Goal: Information Seeking & Learning: Learn about a topic

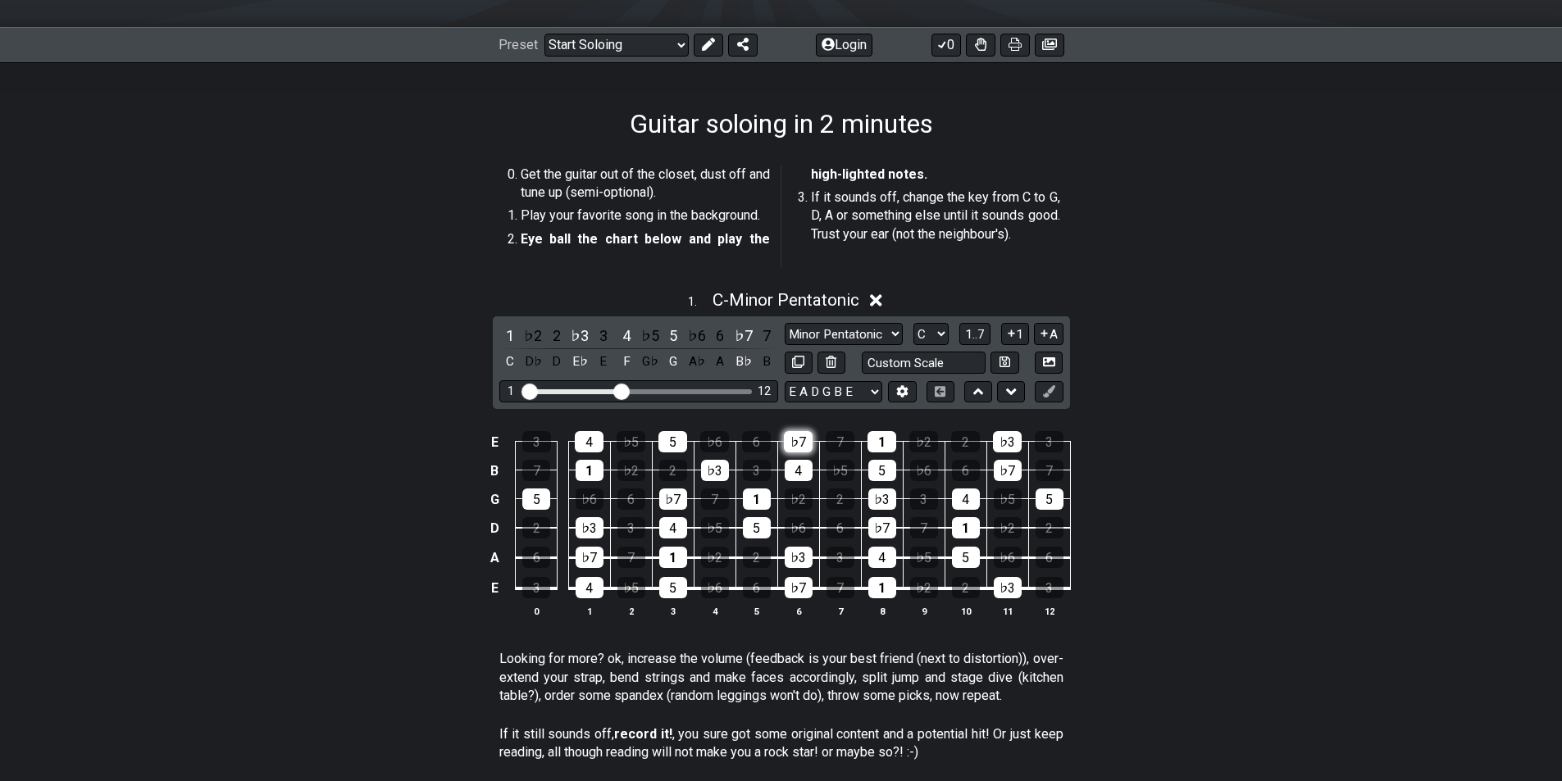
scroll to position [246, 0]
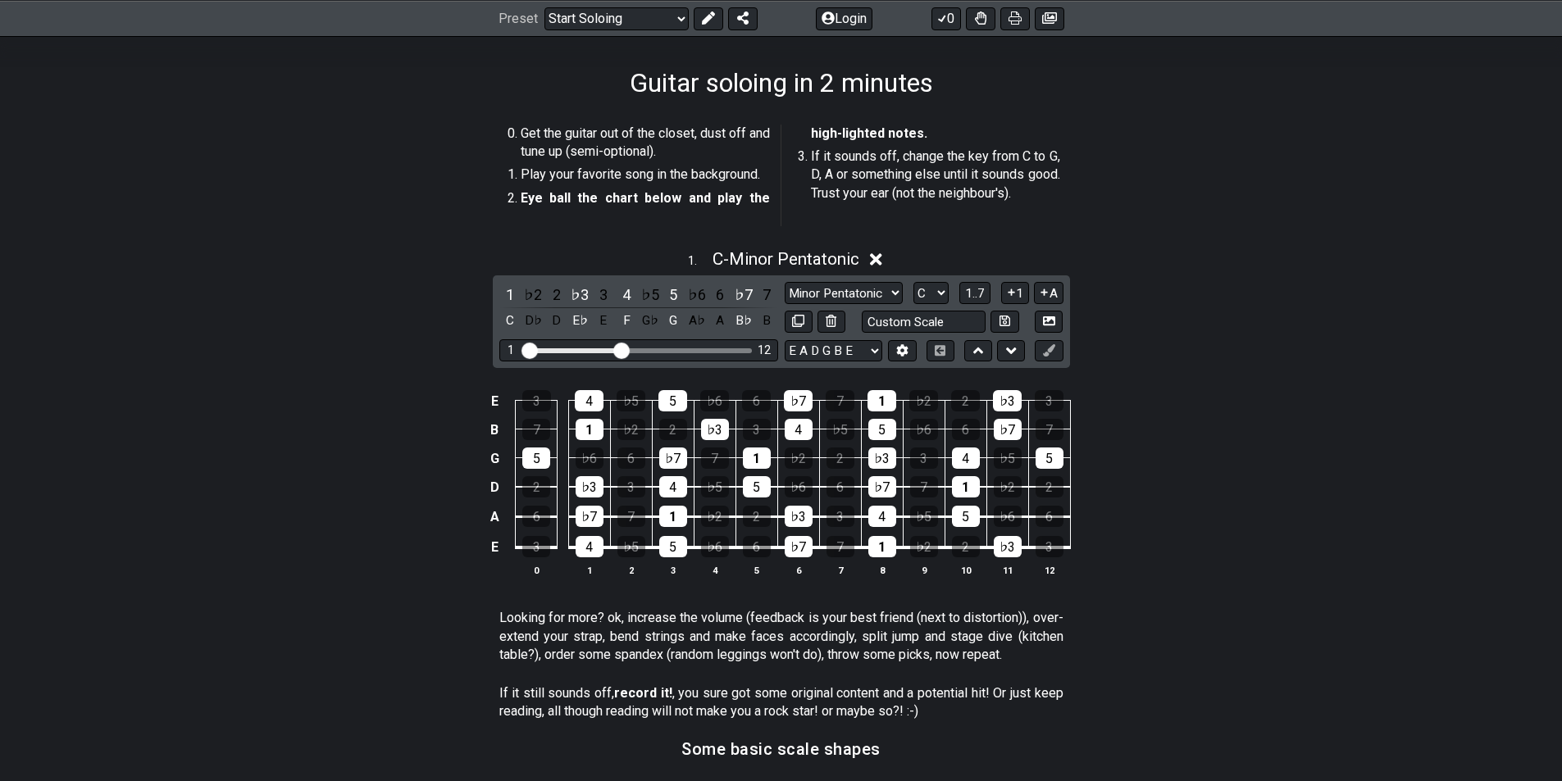
click at [951, 290] on div "Minor Pentatonic Root Minor Pentatonic Major Pentatonic Minor Blues Major Blues…" at bounding box center [924, 293] width 279 height 22
click at [944, 290] on select "A♭ A A♯ B♭ B C C♯ D♭ D D♯ E♭ E F F♯ G♭ G G♯" at bounding box center [930, 293] width 35 height 22
click at [913, 282] on select "A♭ A A♯ B♭ B C C♯ D♭ D D♯ E♭ E F F♯ G♭ G G♯" at bounding box center [930, 293] width 35 height 22
click at [855, 348] on select "E A D G B E E A D G B E E A D G B E B E A D F♯ B A D G C E A D A D G B E E♭ A♭ …" at bounding box center [834, 351] width 98 height 22
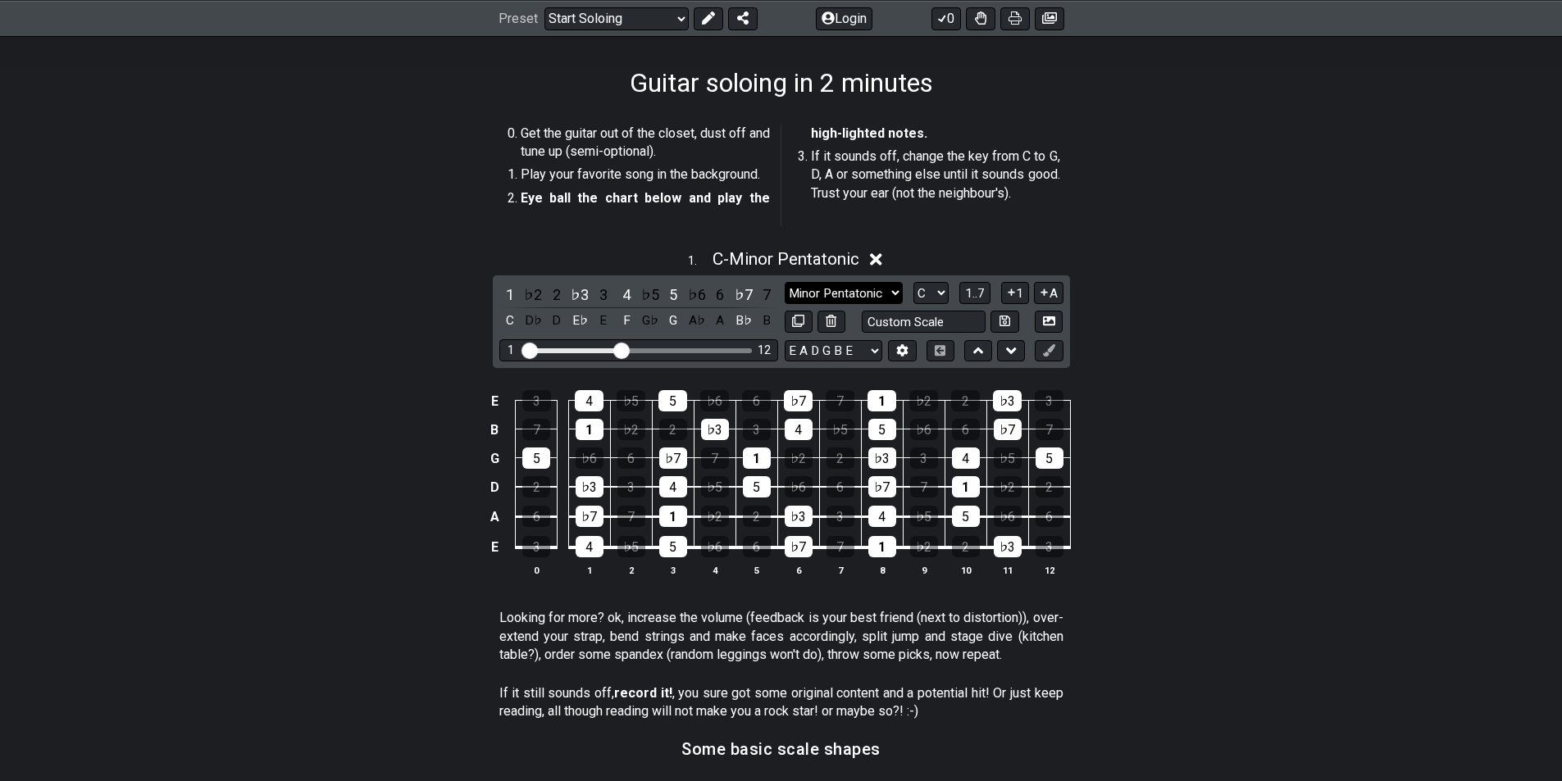
click at [868, 298] on select "Minor Pentatonic Root Minor Pentatonic Major Pentatonic Minor Blues Major Blues…" at bounding box center [844, 293] width 118 height 22
select select "Major / [PERSON_NAME]"
click at [785, 282] on select "Minor Pentatonic Root Minor Pentatonic Major Pentatonic Minor Blues Major Blues…" at bounding box center [844, 293] width 118 height 22
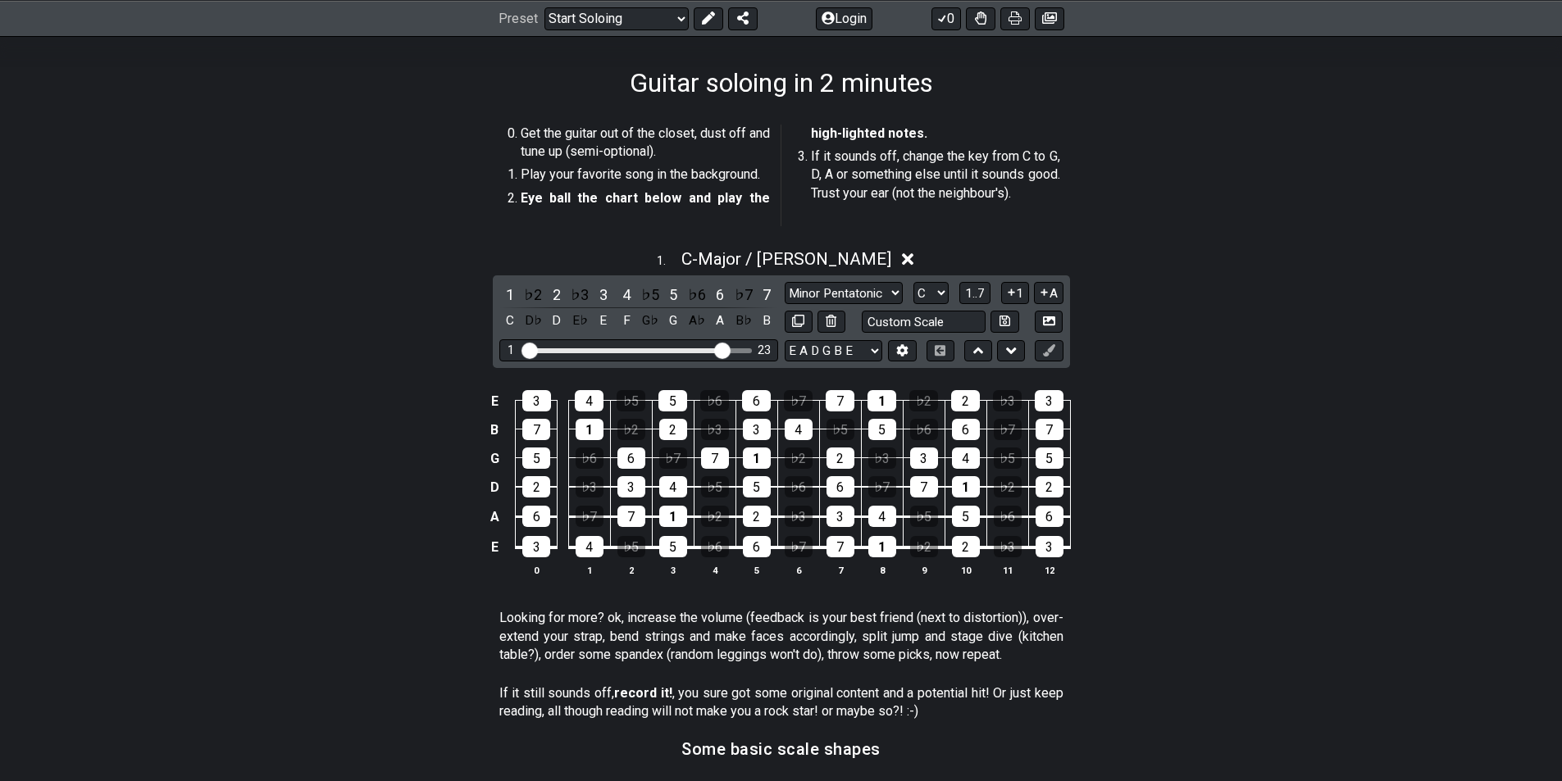
drag, startPoint x: 625, startPoint y: 344, endPoint x: 719, endPoint y: 347, distance: 94.3
click at [719, 349] on input "Visible fret range" at bounding box center [638, 349] width 233 height 0
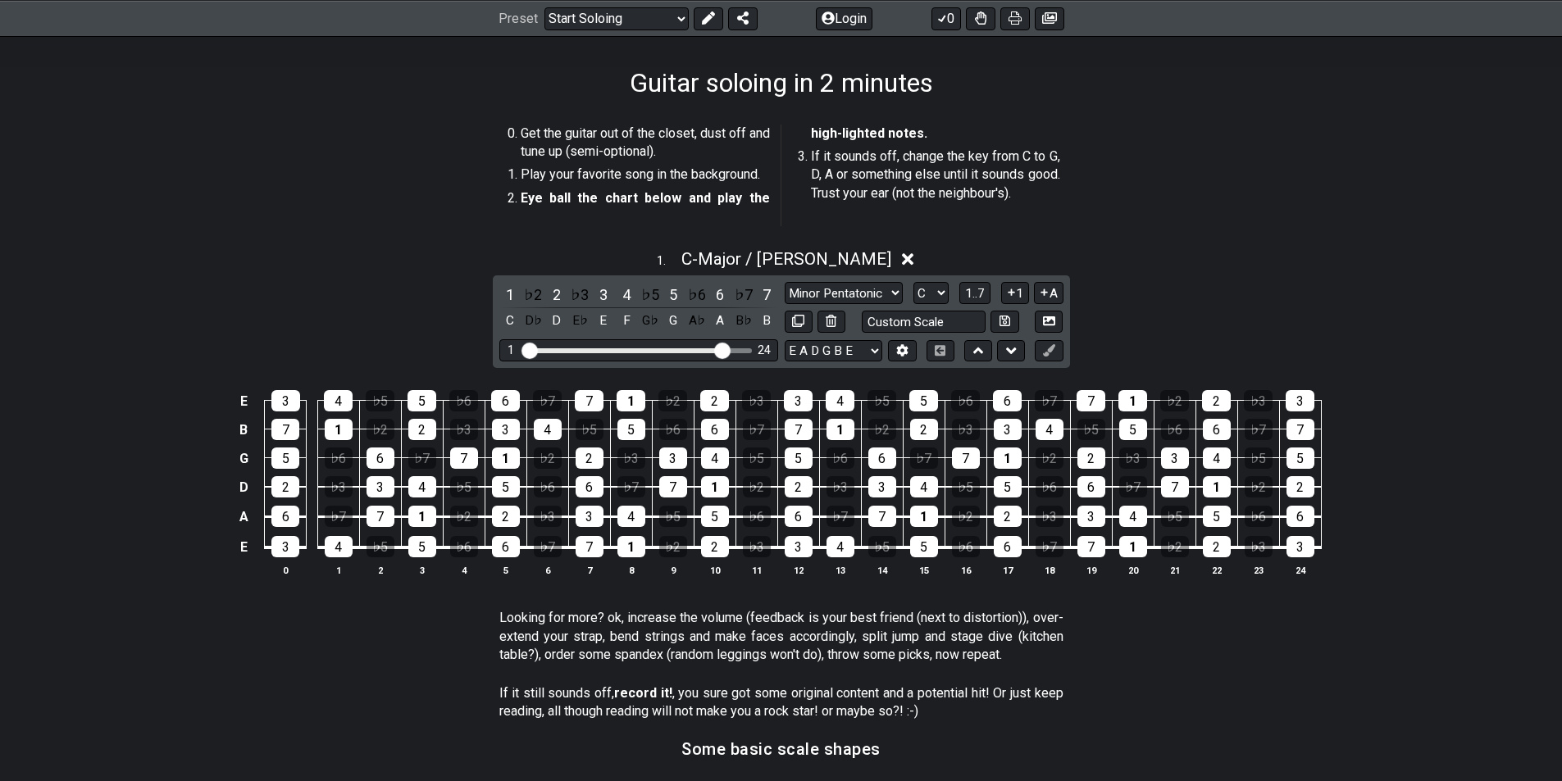
click at [945, 279] on div "1 ♭2 2 ♭3 3 4 ♭5 5 ♭6 6 ♭7 7 C D♭ D E♭ E F G♭ G A♭ A B♭ B Minor Pentatonic Root…" at bounding box center [781, 321] width 577 height 93
click at [945, 287] on select "A♭ A A♯ B♭ B C C♯ D♭ D D♯ E♭ E F F♯ G♭ G G♯" at bounding box center [930, 293] width 35 height 22
select select "B"
click at [913, 282] on select "A♭ A A♯ B♭ B C C♯ D♭ D D♯ E♭ E F F♯ G♭ G G♯" at bounding box center [930, 293] width 35 height 22
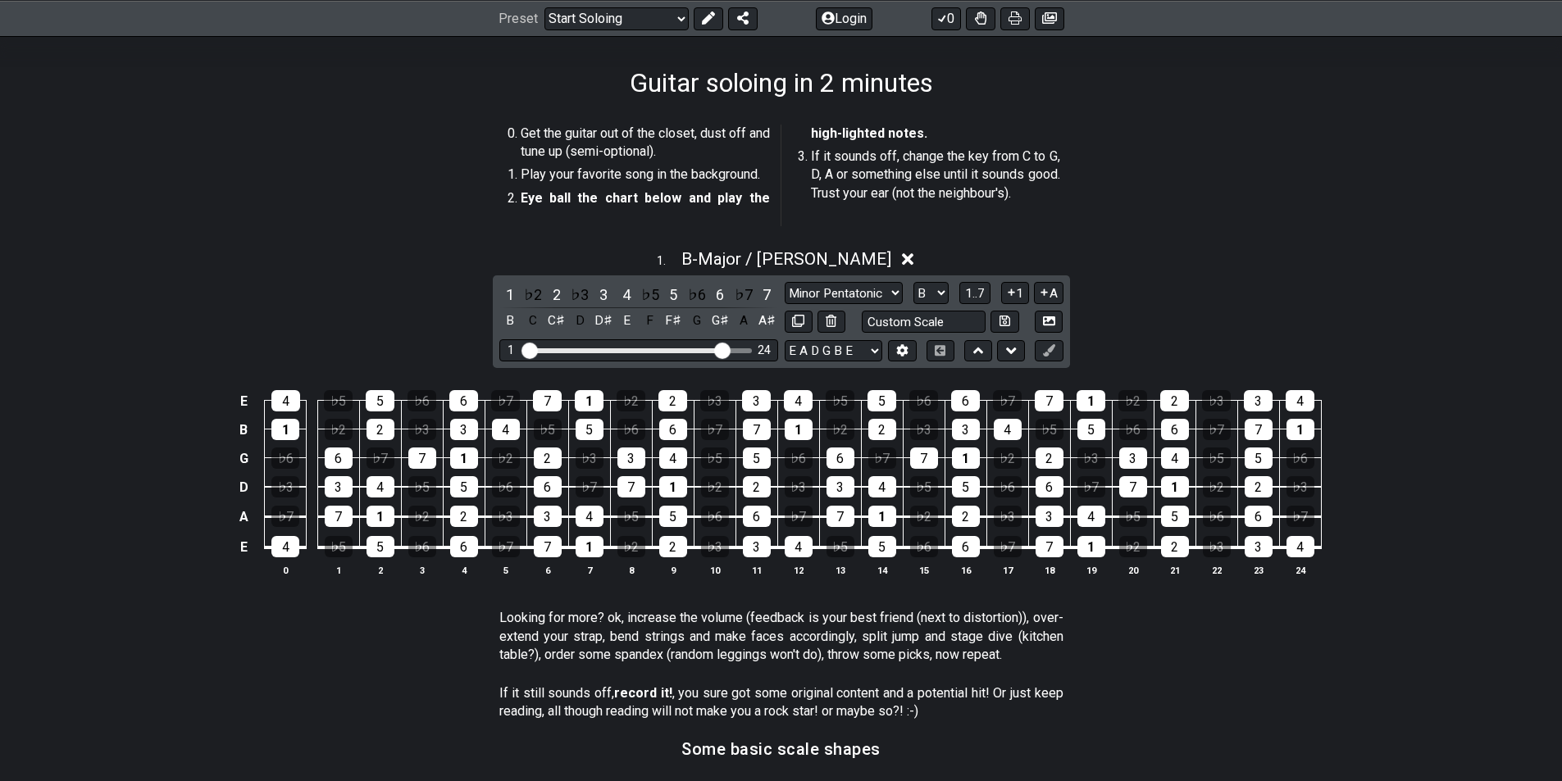
click at [1177, 212] on section "Get the guitar out of the closet, dust off and tune up (semi-optional). Play yo…" at bounding box center [781, 178] width 1562 height 121
